Goal: Task Accomplishment & Management: Use online tool/utility

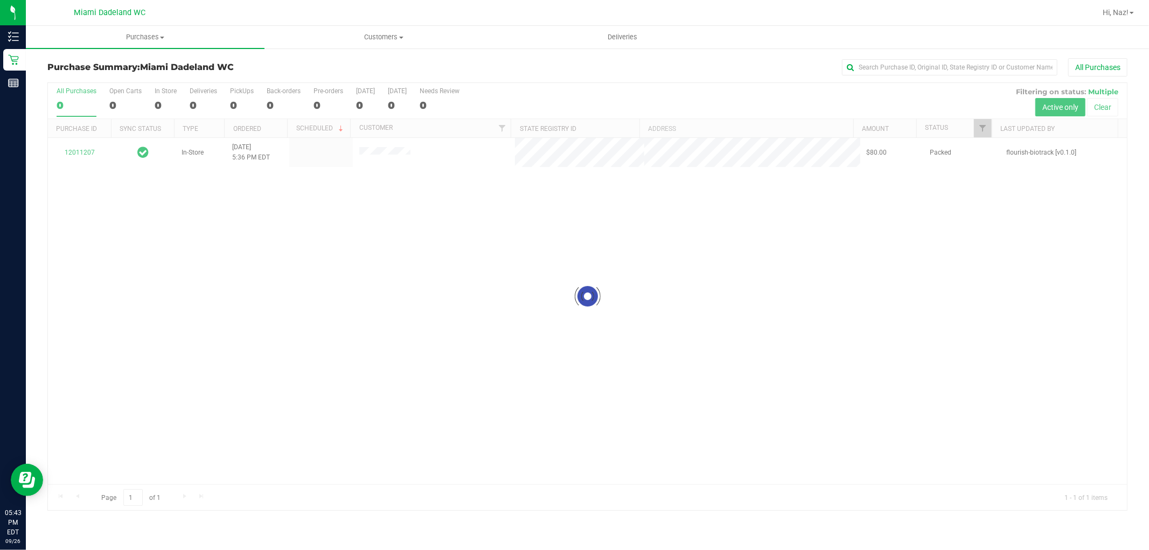
click at [78, 149] on div at bounding box center [587, 296] width 1079 height 427
click at [72, 158] on div at bounding box center [587, 296] width 1079 height 427
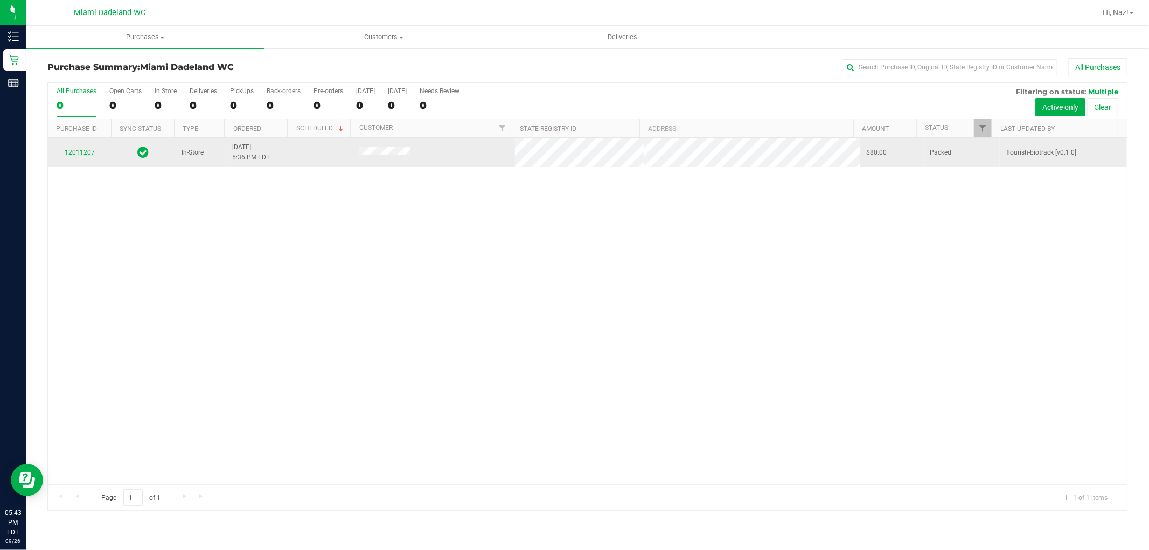
click at [87, 154] on link "12011207" at bounding box center [80, 153] width 30 height 8
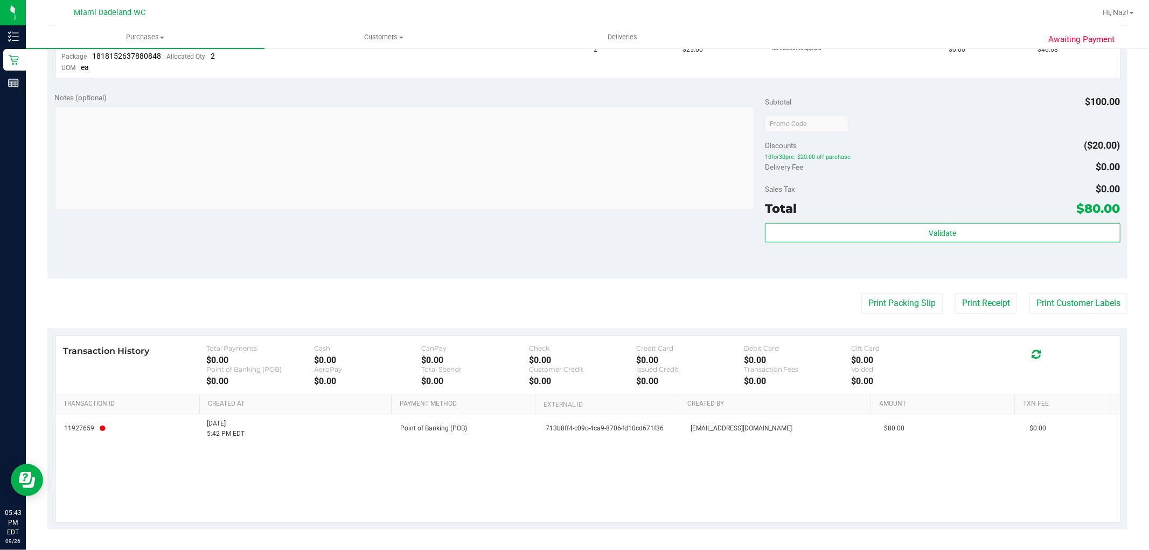
scroll to position [438, 0]
click at [1037, 295] on button "Print Customer Labels" at bounding box center [1078, 302] width 98 height 20
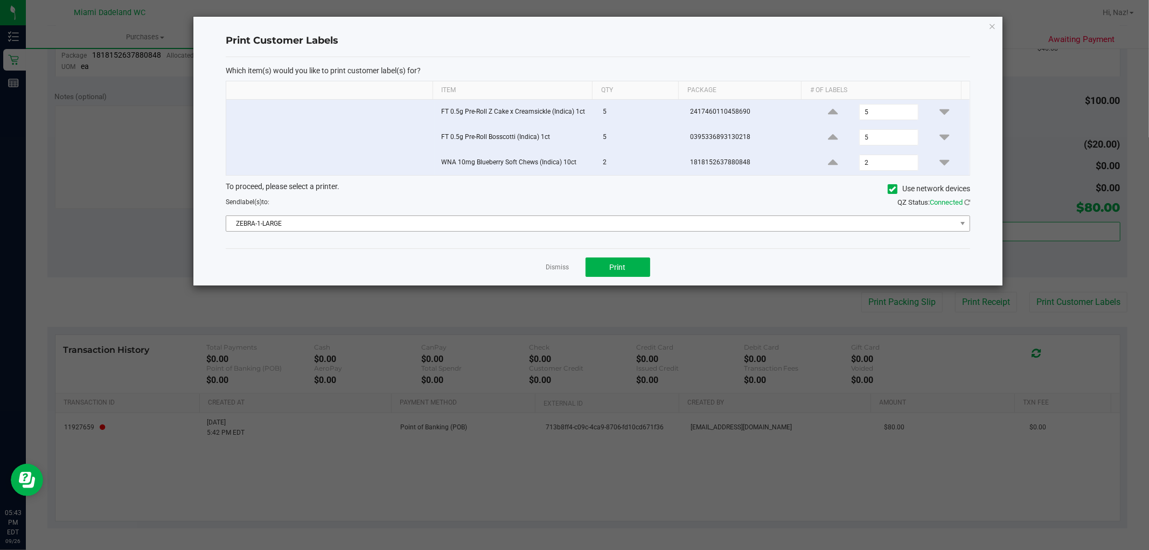
drag, startPoint x: 648, startPoint y: 212, endPoint x: 645, endPoint y: 228, distance: 16.3
click at [648, 218] on div "To proceed, please select a printer. Use network devices Send label(s) to: QZ S…" at bounding box center [598, 206] width 745 height 51
click at [644, 235] on div "Which item(s) would you like to print customer label(s) for? Item Qty Package #…" at bounding box center [598, 152] width 745 height 191
click at [643, 221] on span "ZEBRA-1-LARGE" at bounding box center [591, 223] width 730 height 15
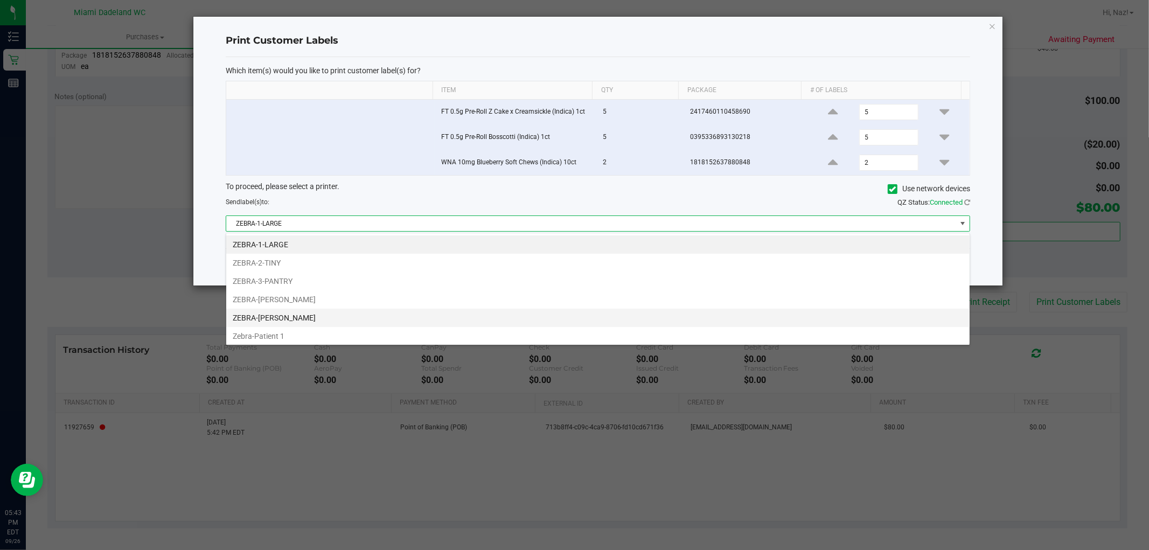
scroll to position [39, 0]
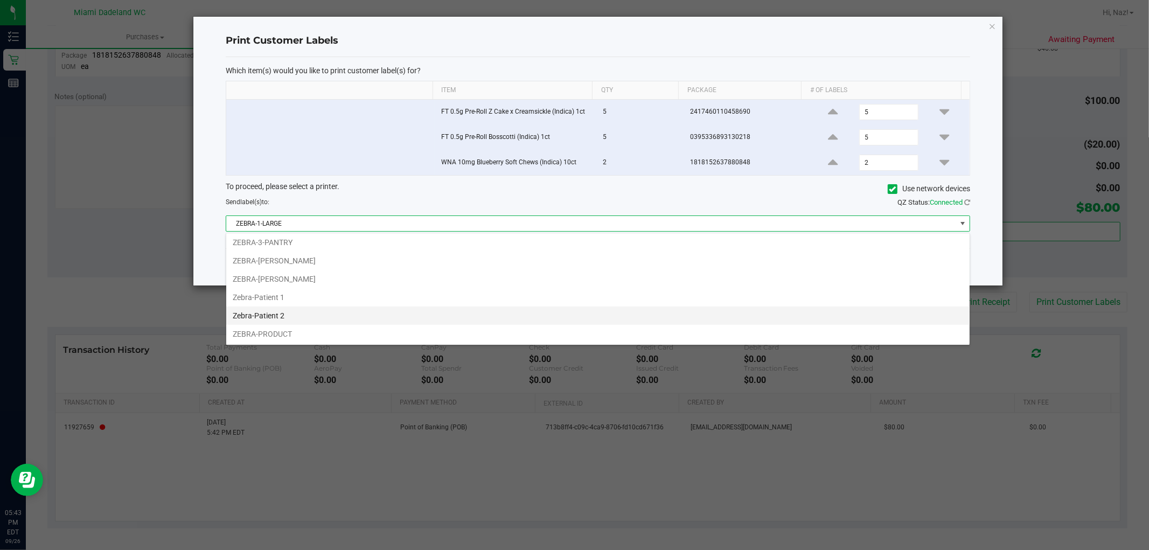
click at [272, 314] on li "Zebra-Patient 2" at bounding box center [597, 316] width 743 height 18
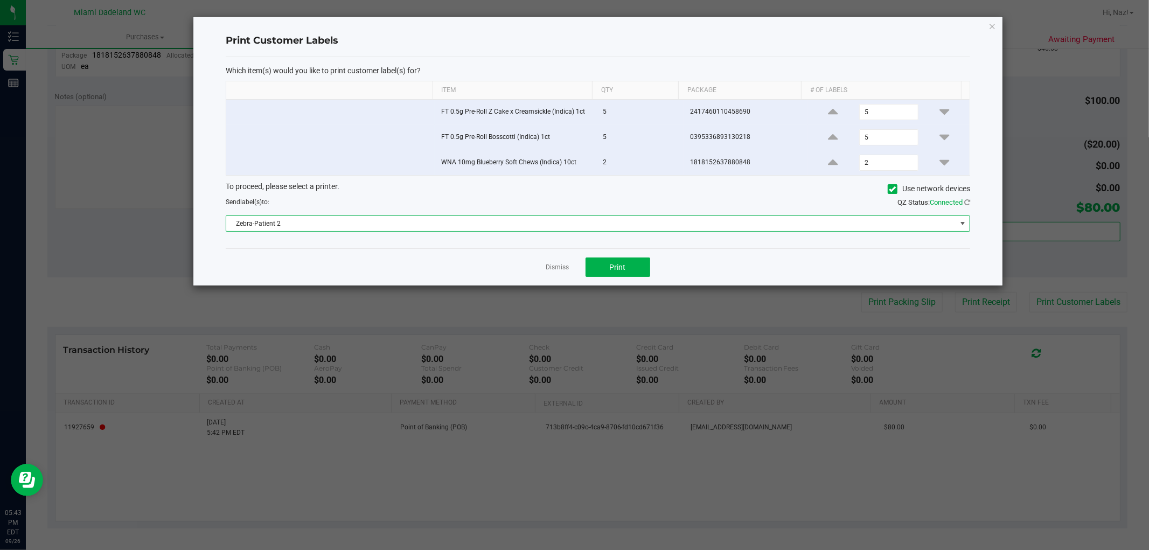
click at [429, 216] on span "Zebra-Patient 2" at bounding box center [598, 223] width 745 height 16
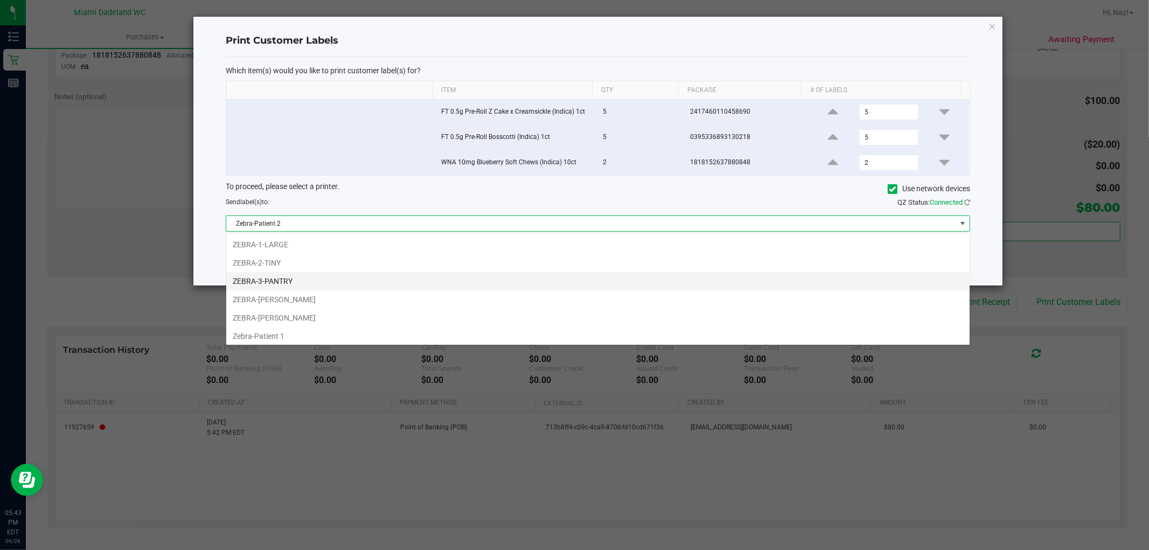
scroll to position [16, 745]
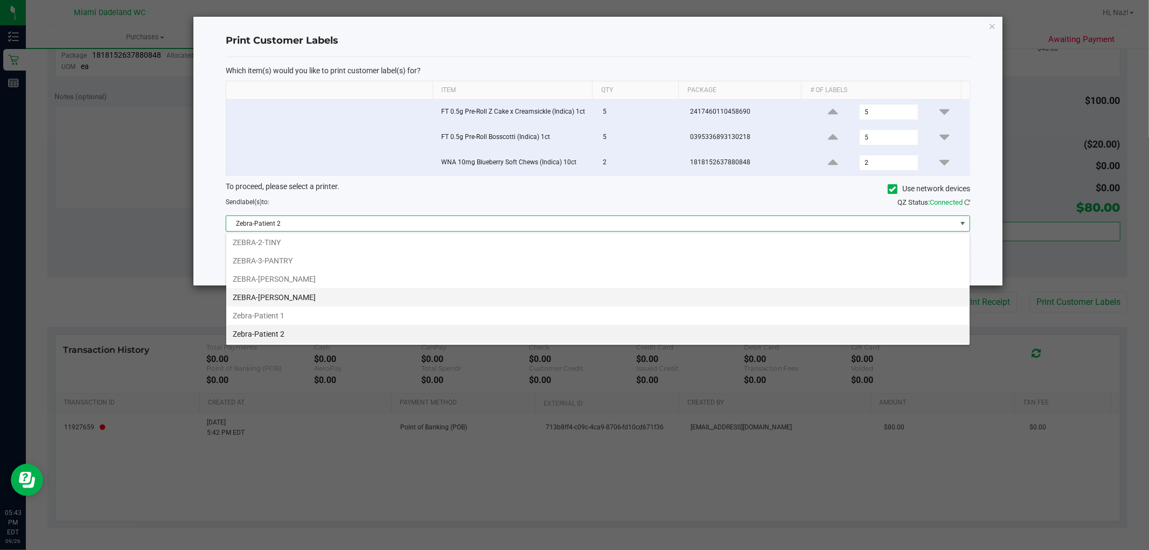
click at [309, 295] on li "ZEBRA-[PERSON_NAME]" at bounding box center [597, 297] width 743 height 18
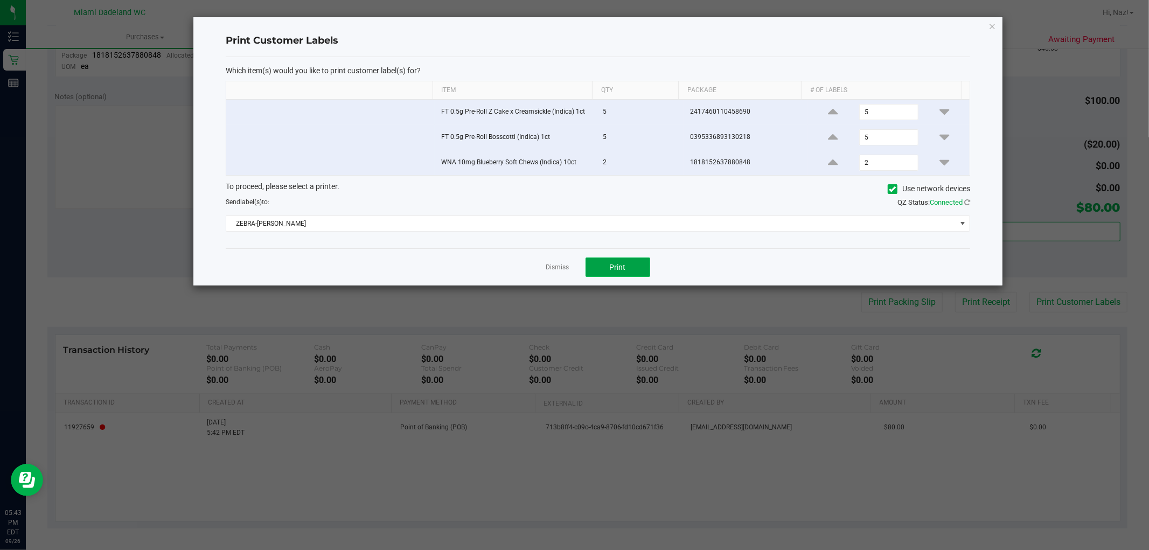
click at [627, 273] on button "Print" at bounding box center [618, 267] width 65 height 19
click at [547, 267] on link "Dismiss" at bounding box center [557, 267] width 23 height 9
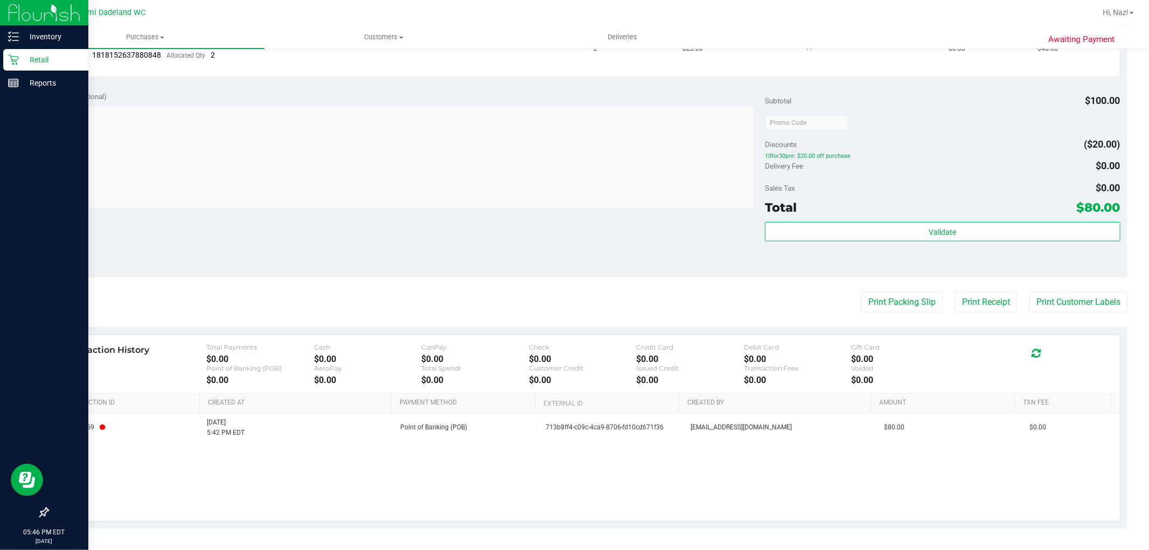
click at [44, 53] on p "Retail" at bounding box center [51, 59] width 65 height 13
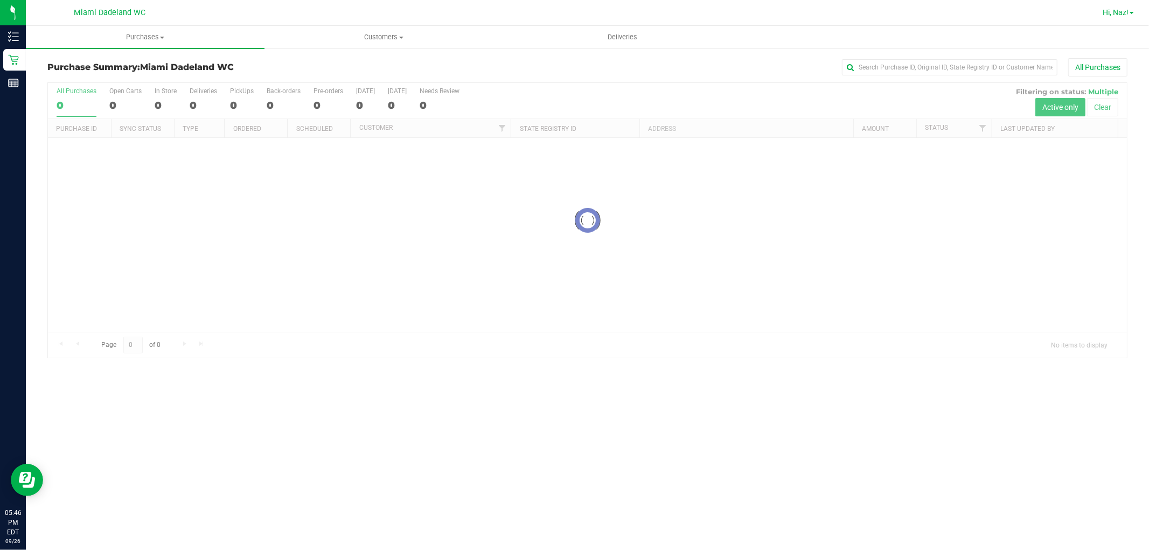
click at [1119, 15] on span "Hi, Naz!" at bounding box center [1116, 12] width 26 height 9
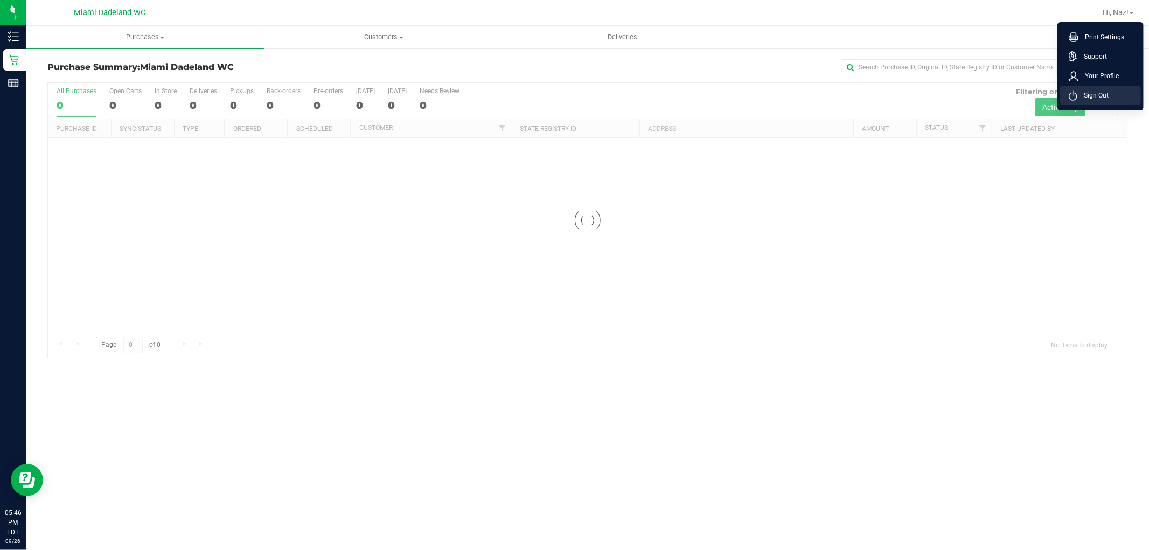
click at [1092, 99] on span "Sign Out" at bounding box center [1092, 95] width 31 height 11
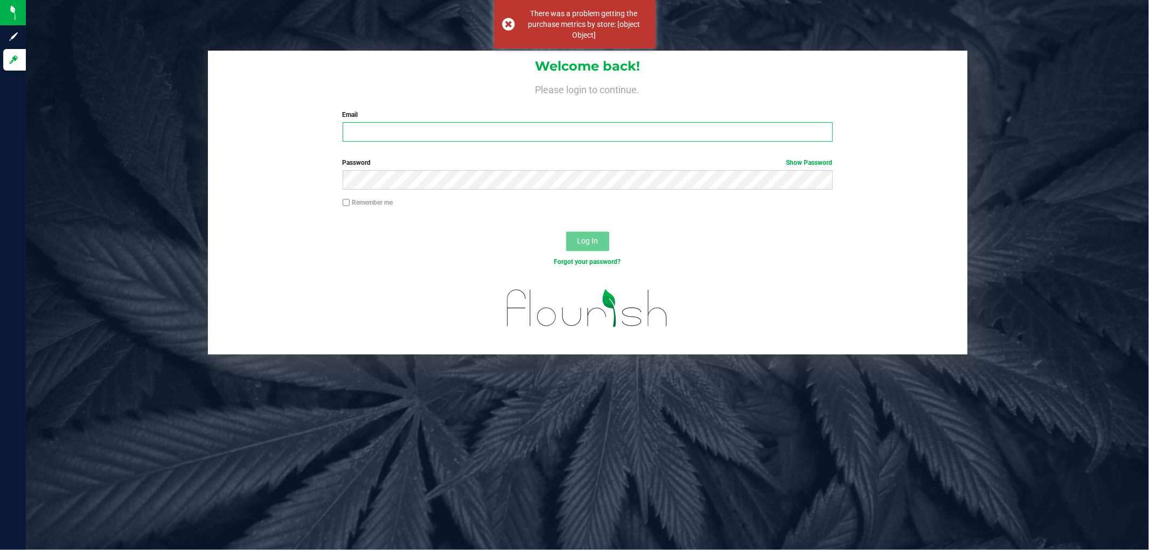
click at [770, 128] on input "Email" at bounding box center [588, 131] width 490 height 19
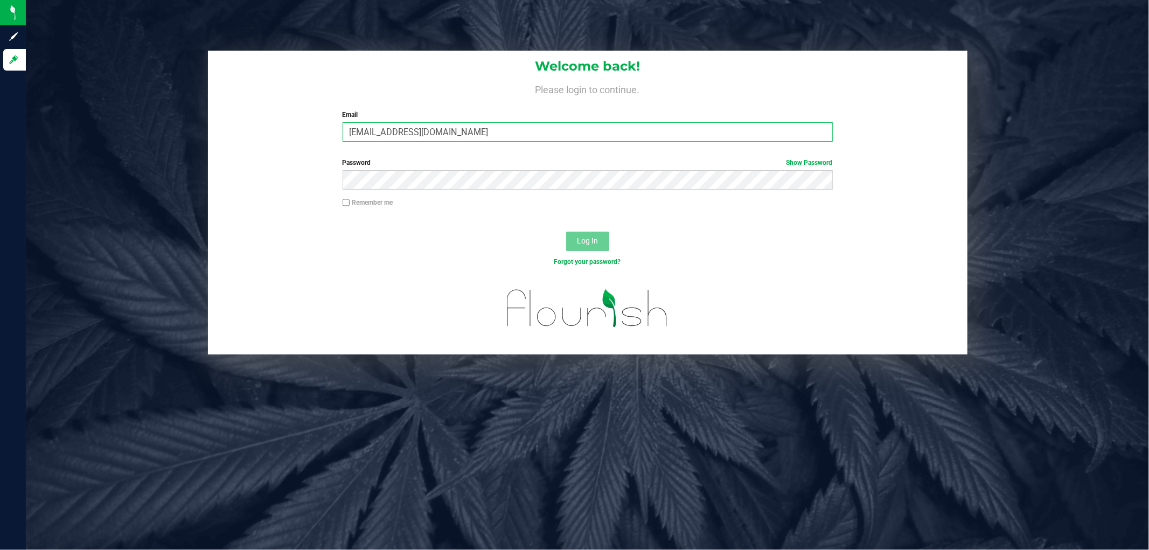
type input "[EMAIL_ADDRESS][DOMAIN_NAME]"
click at [566, 232] on button "Log In" at bounding box center [587, 241] width 43 height 19
